Goal: Check status: Check status

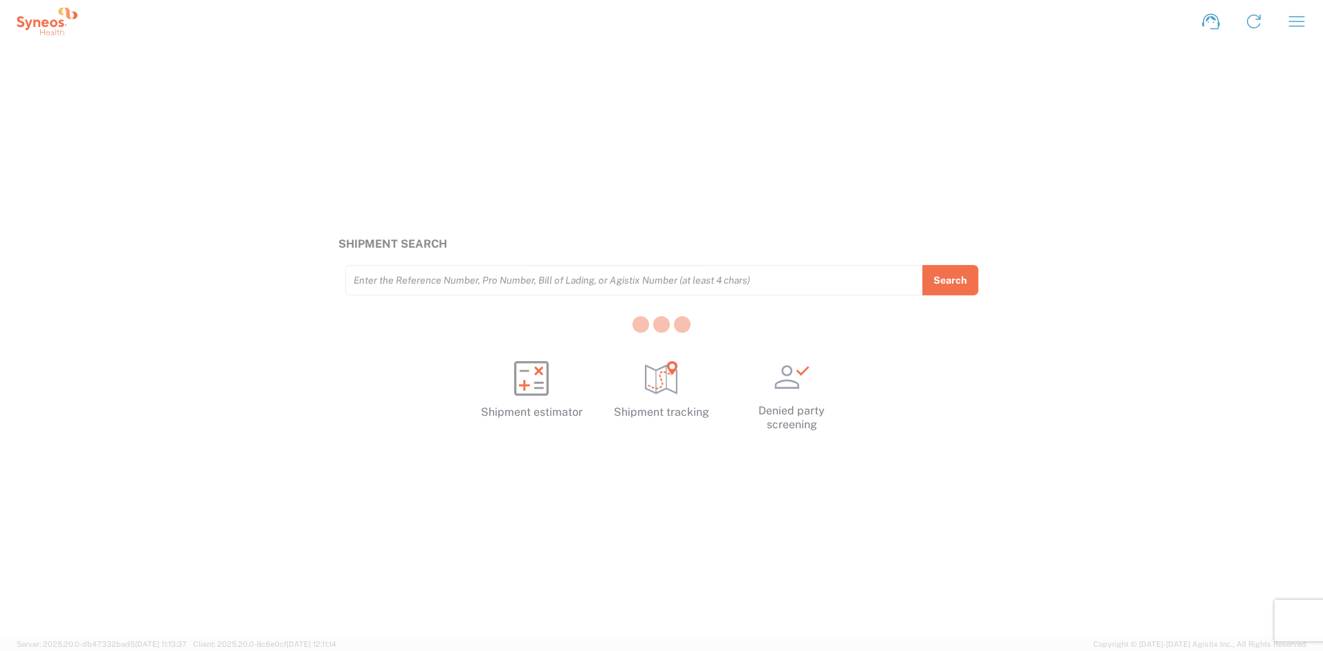
click at [429, 274] on div at bounding box center [661, 325] width 1323 height 651
click at [416, 282] on div at bounding box center [661, 325] width 1323 height 651
click at [1290, 21] on icon "button" at bounding box center [1297, 21] width 16 height 10
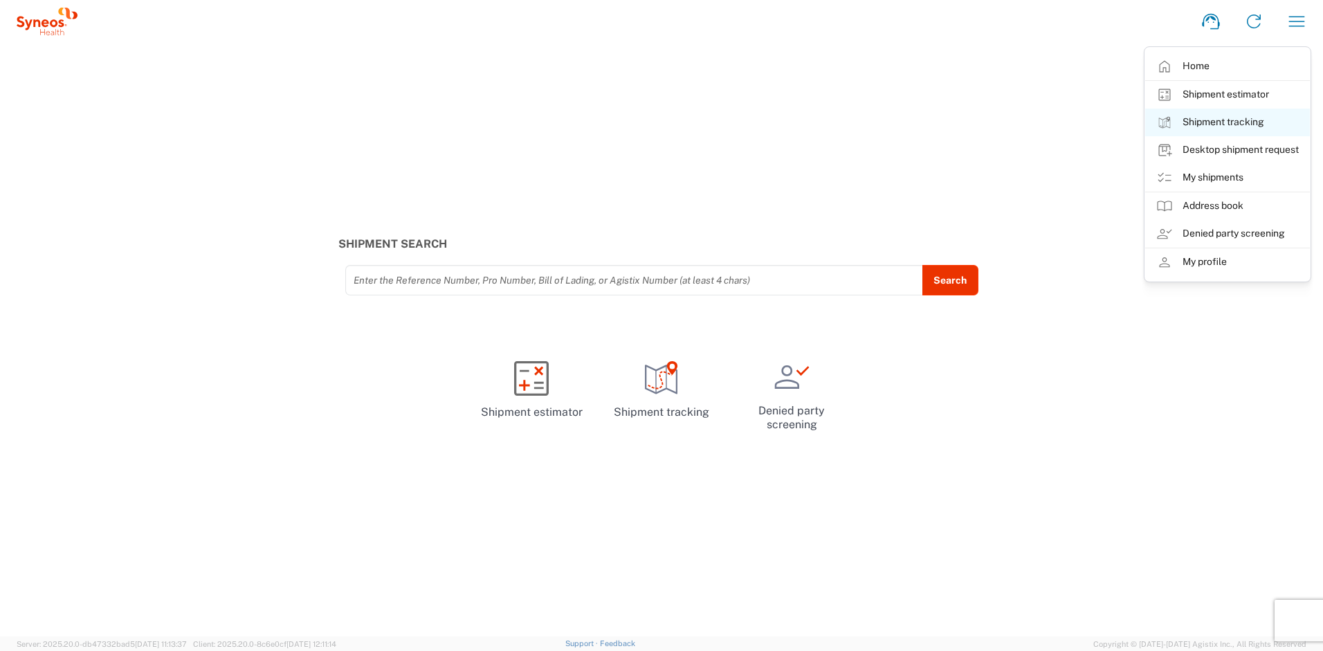
click at [1244, 124] on link "Shipment tracking" at bounding box center [1227, 123] width 165 height 28
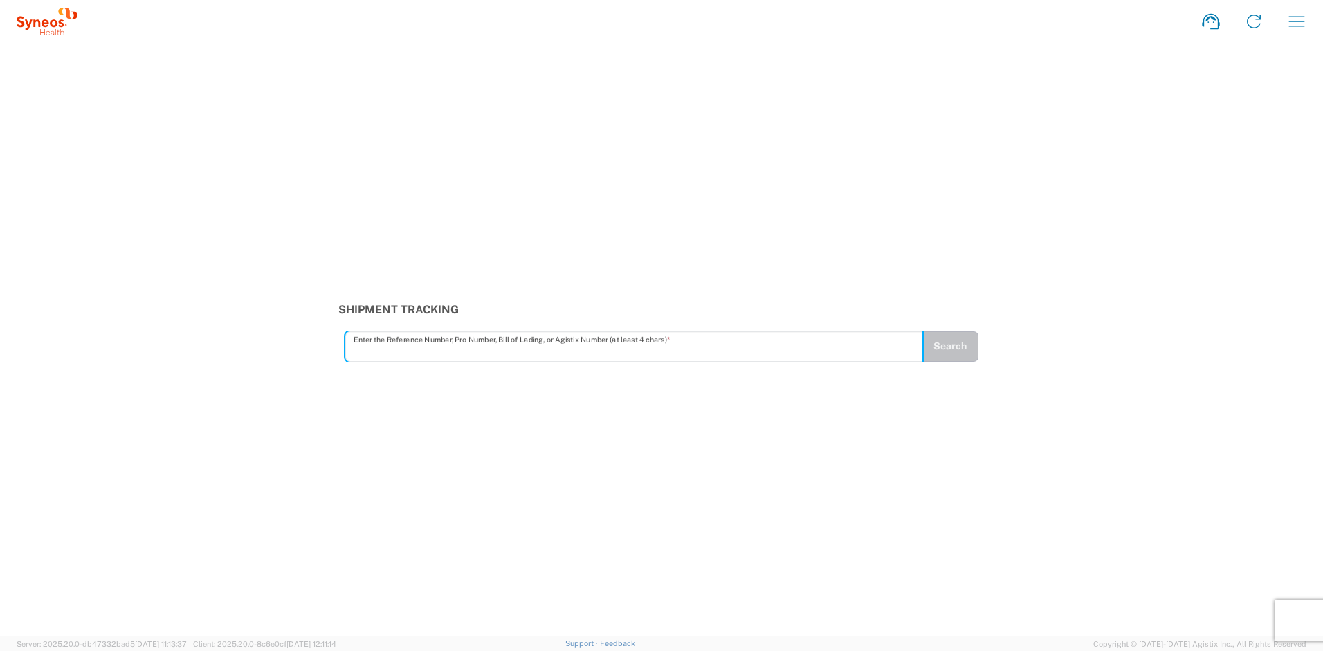
click at [436, 351] on input "text" at bounding box center [634, 346] width 561 height 24
type input "1ZK124828422387131"
click at [965, 340] on button "Search" at bounding box center [950, 346] width 57 height 30
